Goal: Transaction & Acquisition: Purchase product/service

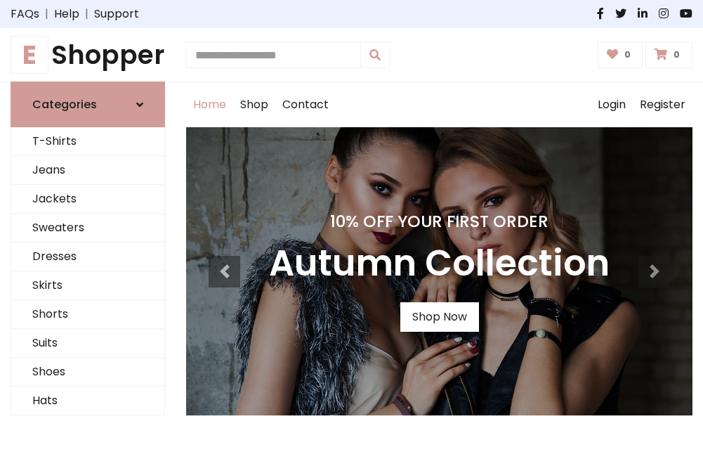
click at [351, 226] on h4 "10% Off Your First Order" at bounding box center [439, 222] width 341 height 20
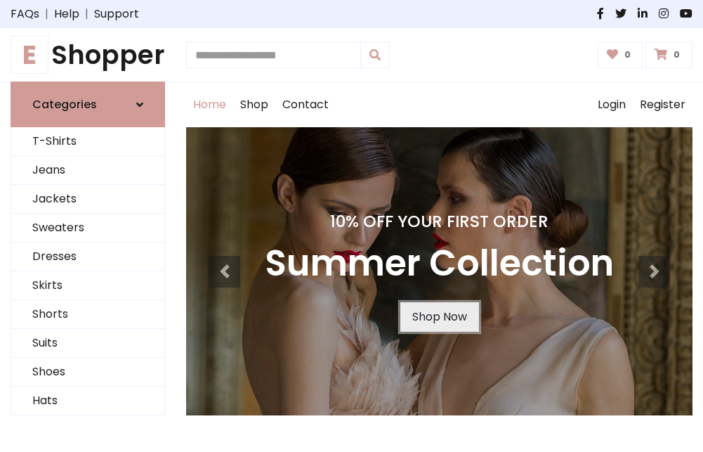
click at [439, 317] on link "Shop Now" at bounding box center [440, 317] width 79 height 30
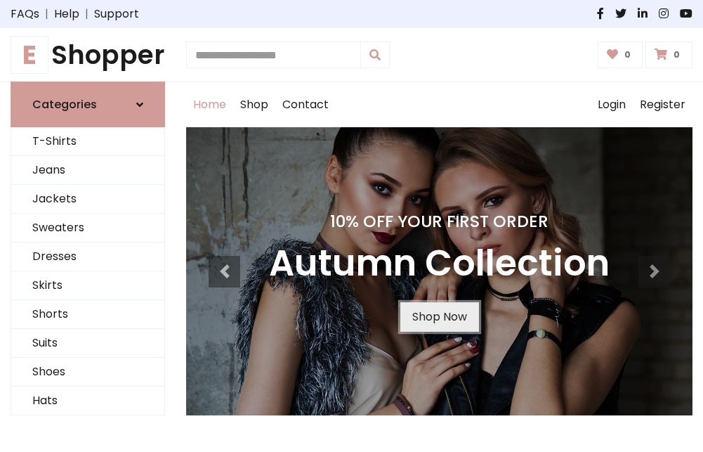
click at [439, 317] on link "Shop Now" at bounding box center [440, 317] width 79 height 30
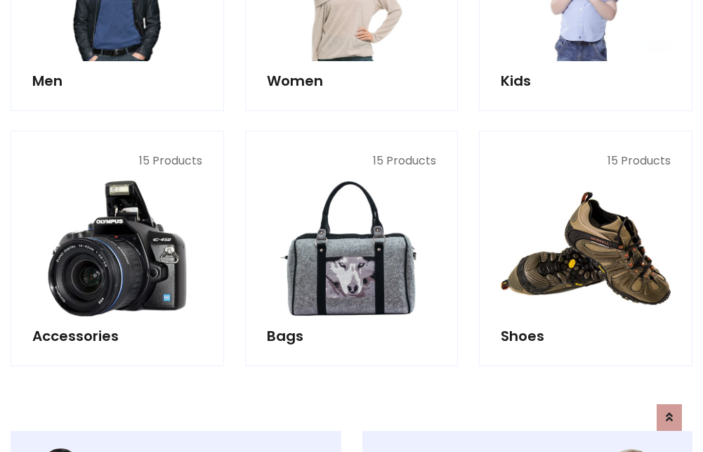
scroll to position [1401, 0]
